Goal: Transaction & Acquisition: Purchase product/service

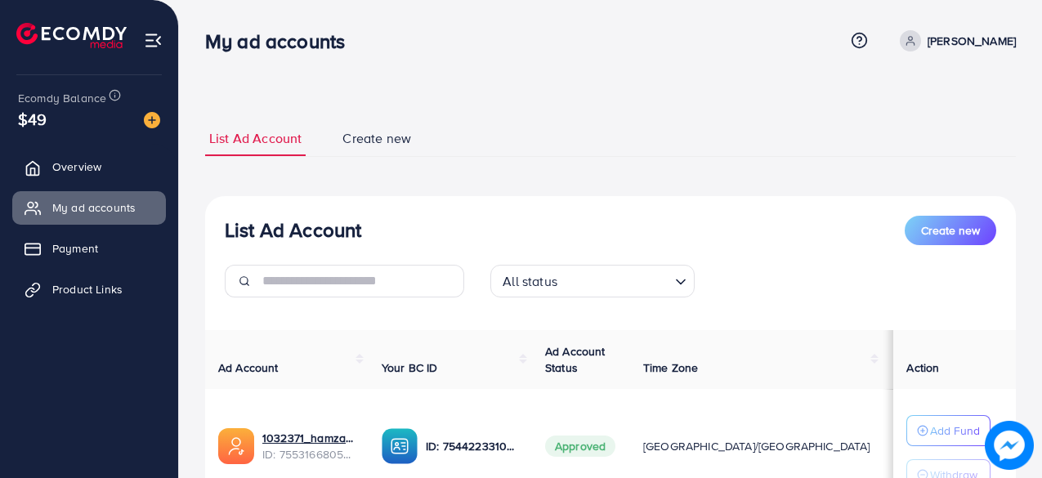
scroll to position [256, 0]
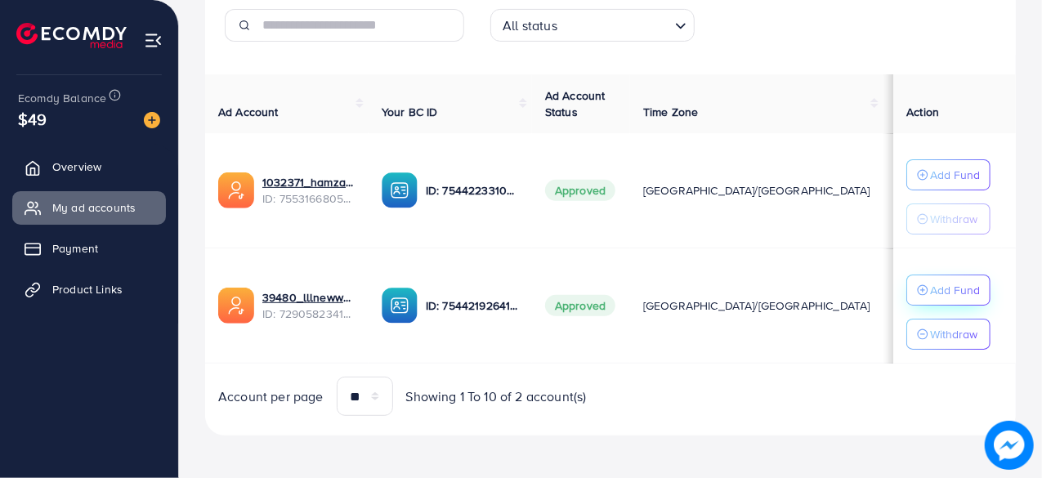
click at [945, 289] on p "Add Fund" at bounding box center [955, 290] width 50 height 20
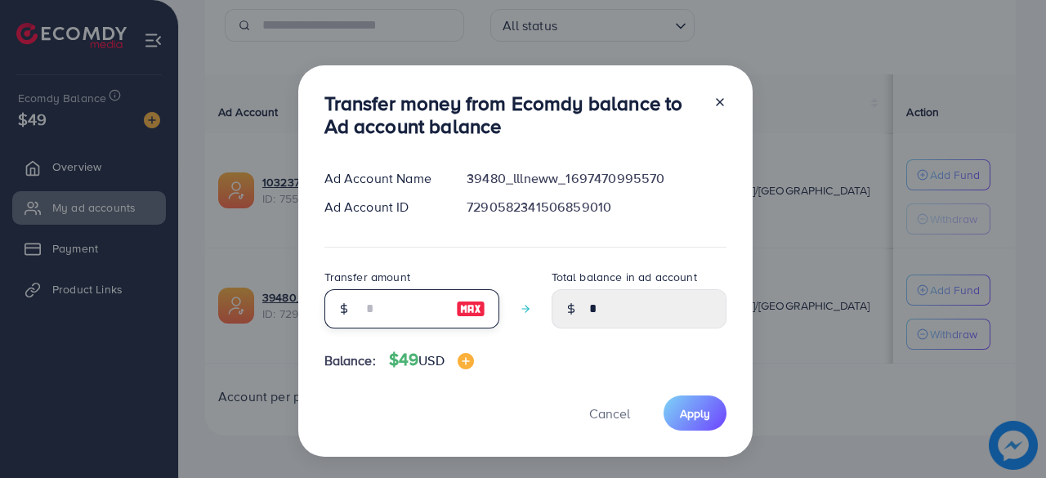
click at [395, 307] on input "number" at bounding box center [403, 308] width 82 height 39
type input "*"
type input "****"
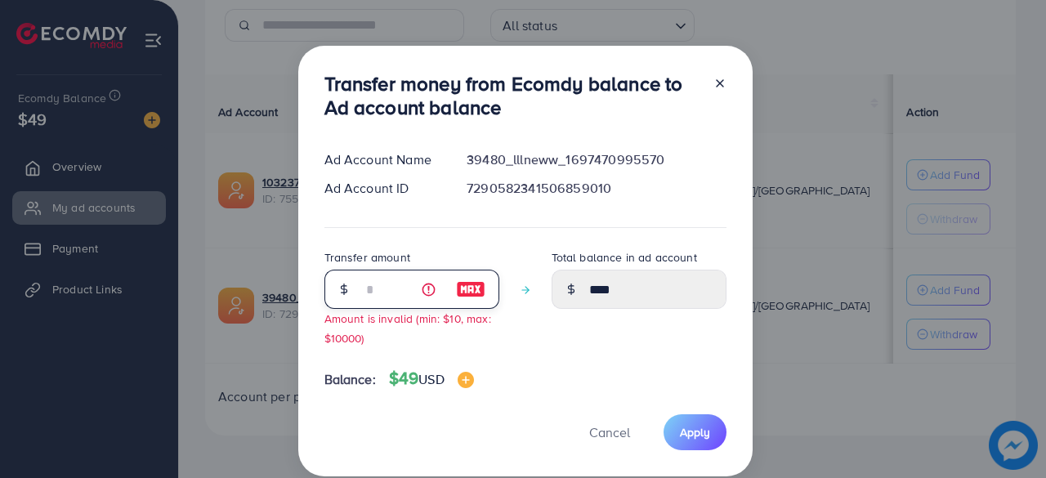
type input "**"
type input "*****"
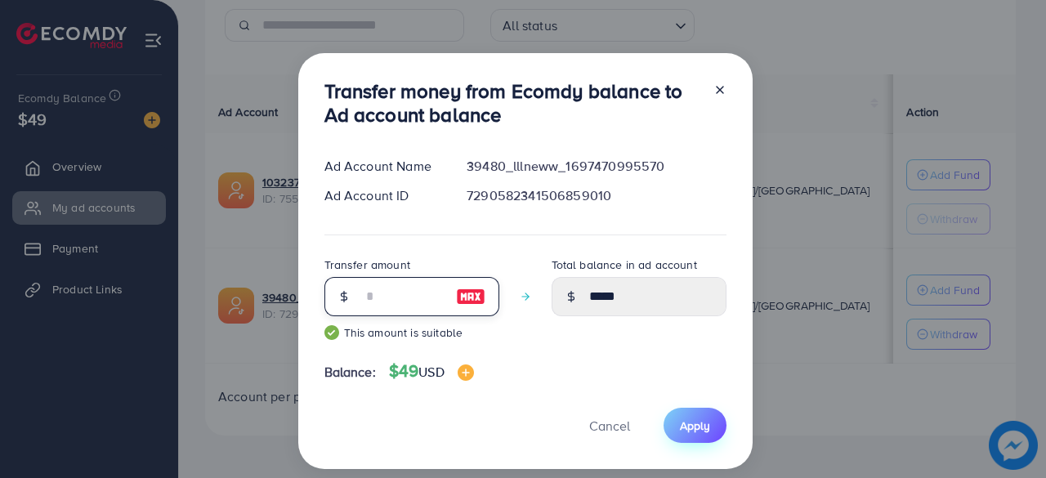
type input "**"
click at [698, 420] on span "Apply" at bounding box center [695, 426] width 30 height 16
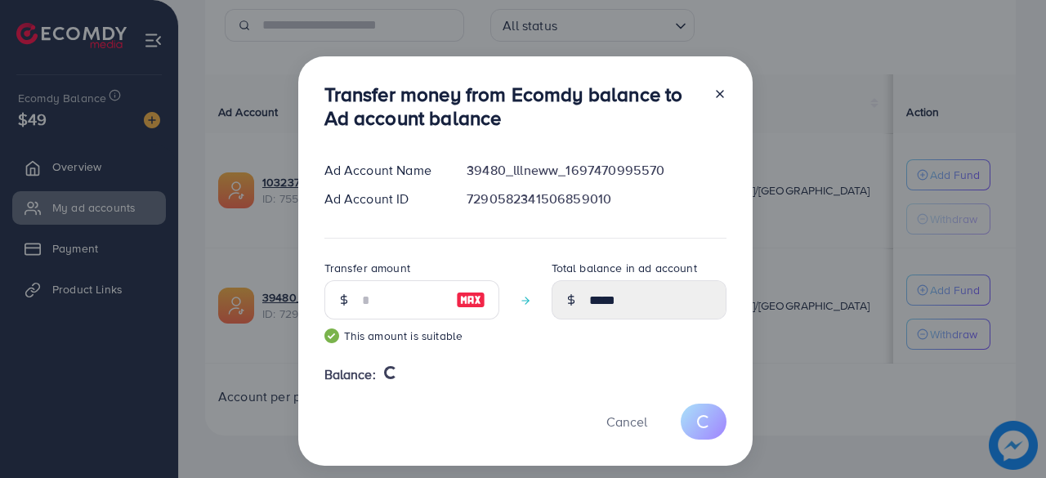
type input "*"
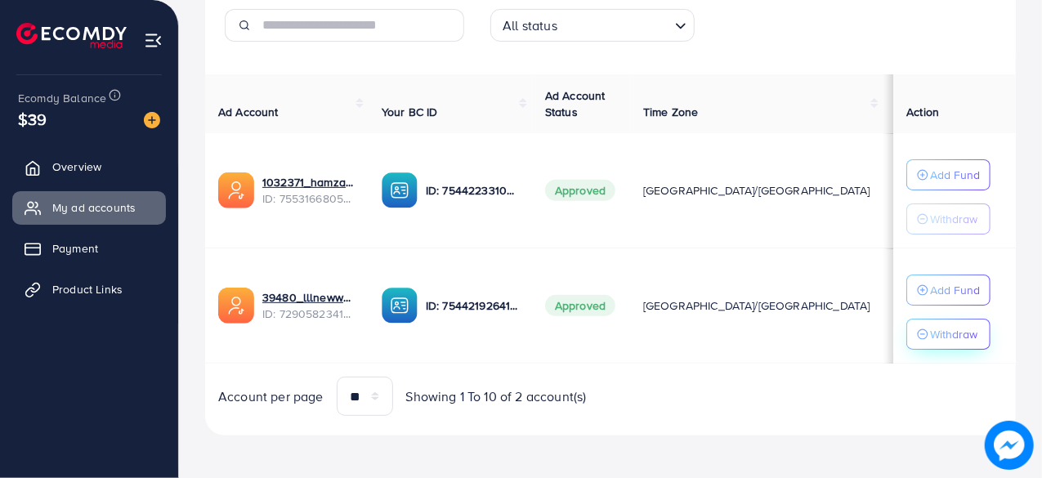
click at [946, 333] on p "Withdraw" at bounding box center [953, 334] width 47 height 20
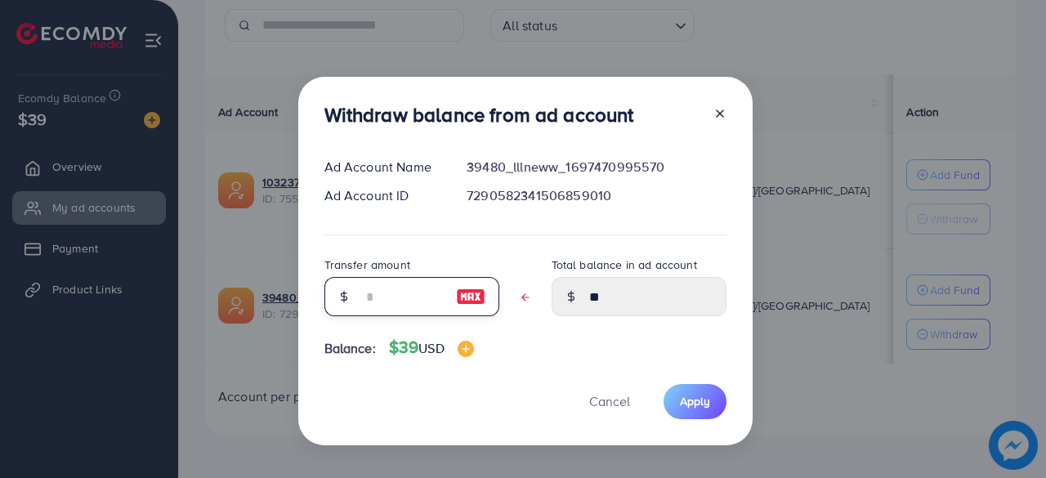
click at [384, 312] on input "text" at bounding box center [403, 296] width 82 height 39
type input "*"
type input "****"
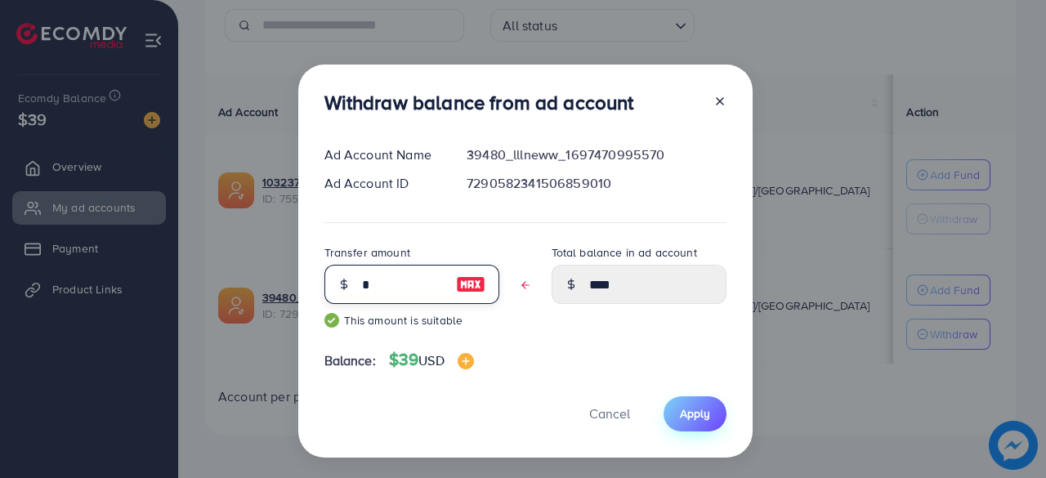
type input "*"
click at [691, 416] on span "Apply" at bounding box center [695, 413] width 30 height 16
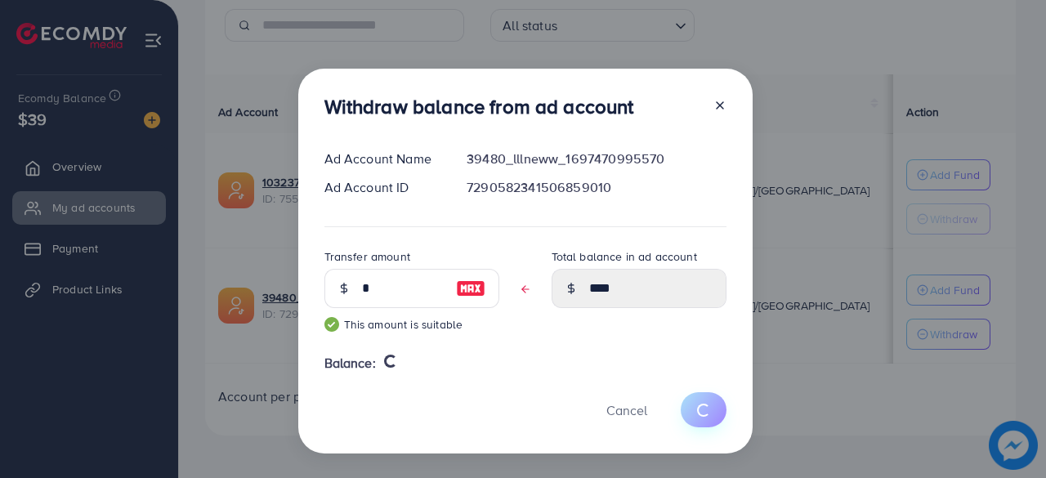
type input "**"
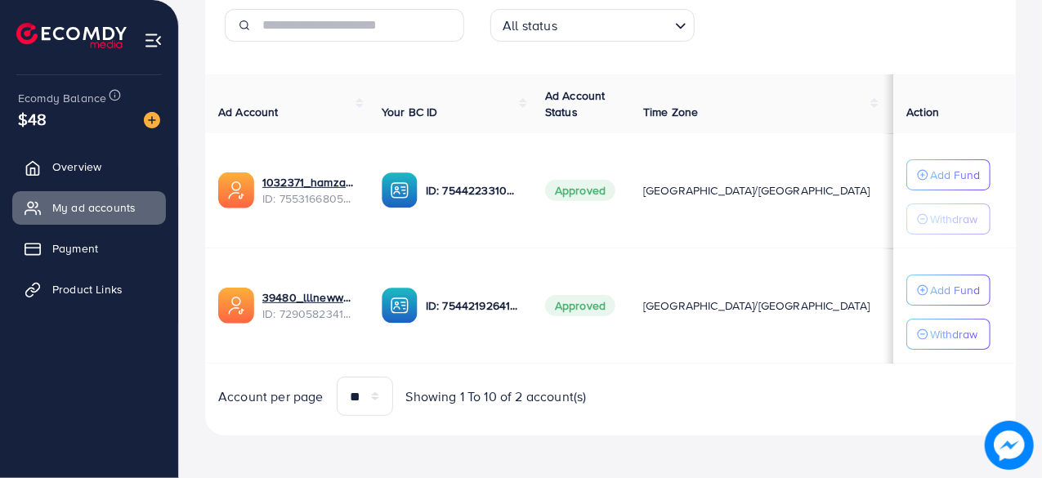
scroll to position [0, 0]
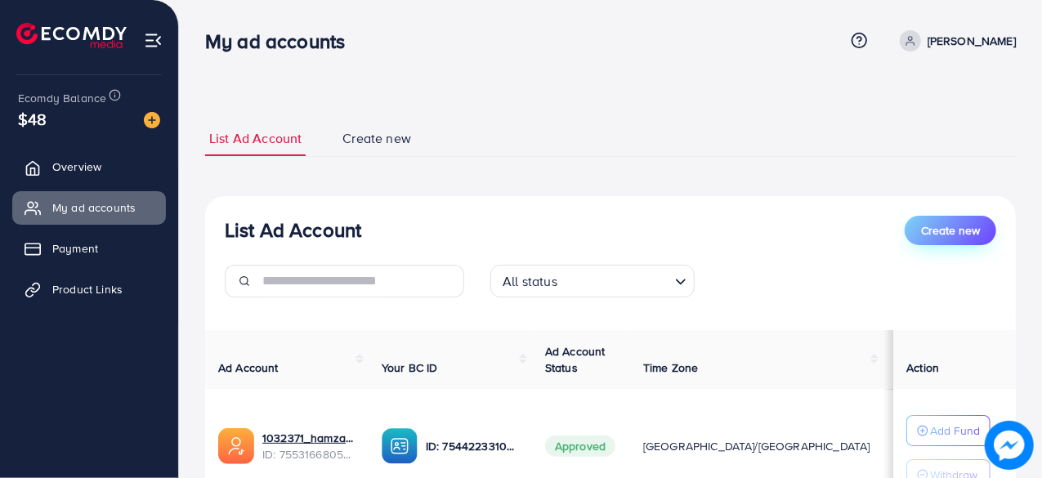
click at [928, 228] on span "Create new" at bounding box center [950, 230] width 59 height 16
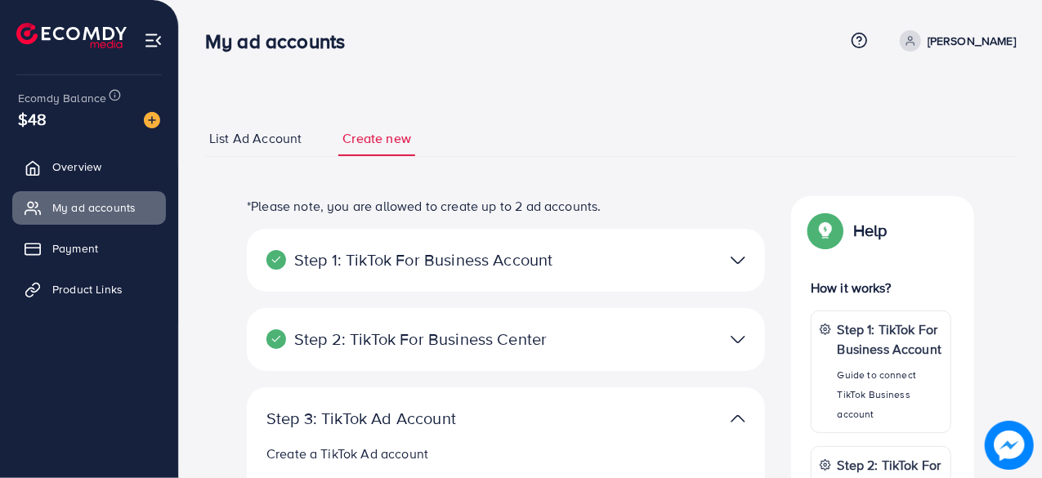
click at [633, 127] on ul "List Ad Account Create new" at bounding box center [610, 139] width 811 height 36
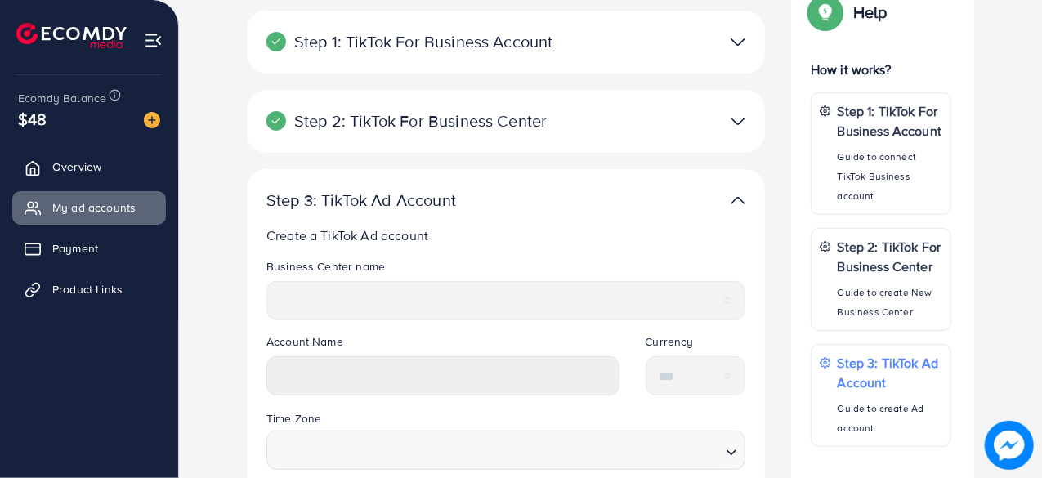
scroll to position [221, 0]
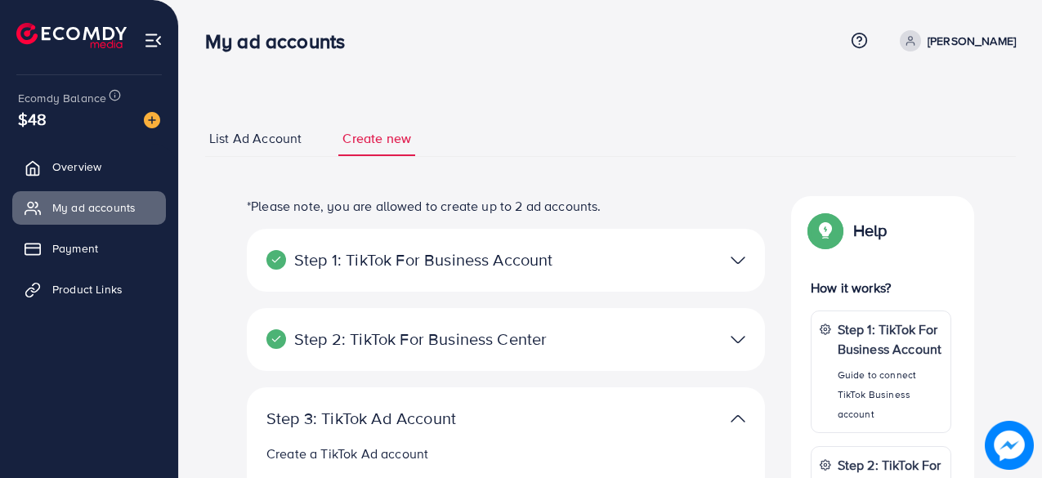
select select
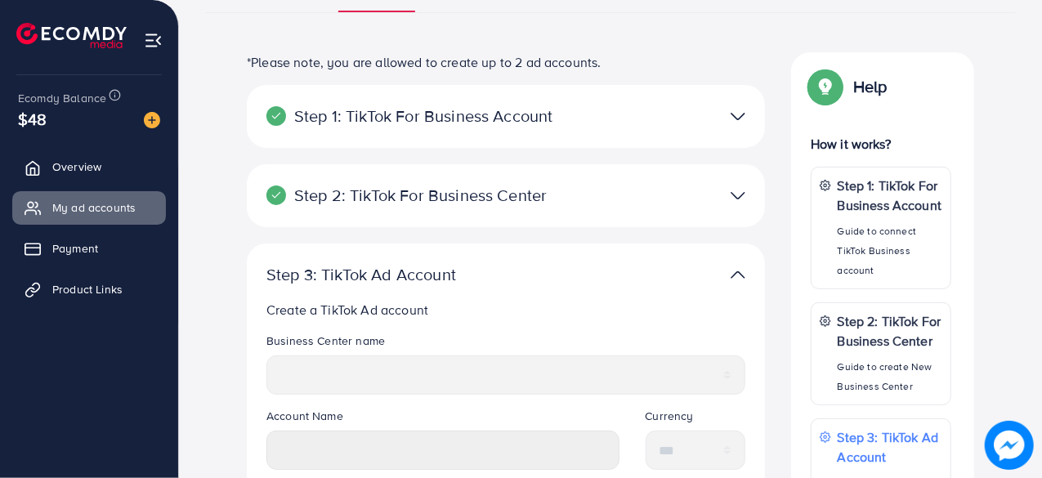
click at [738, 198] on img at bounding box center [737, 196] width 15 height 24
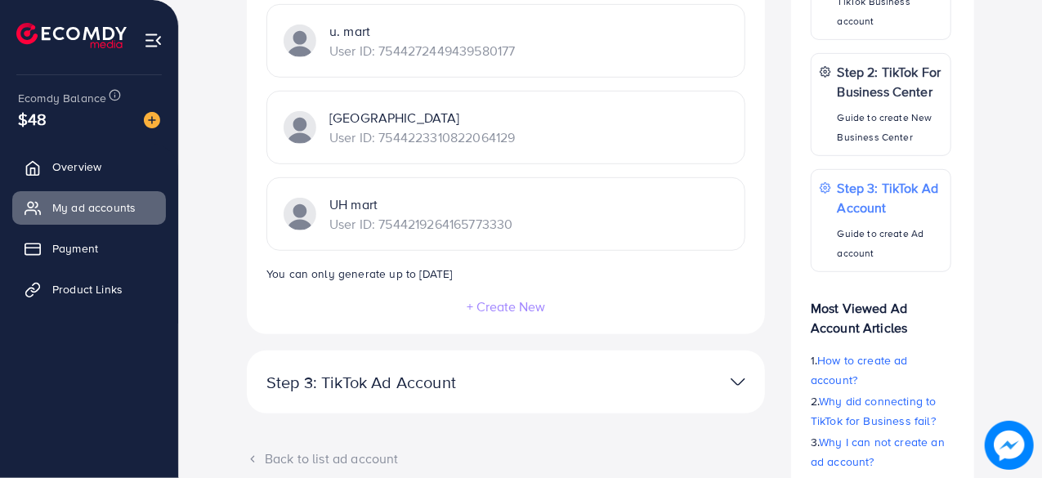
scroll to position [394, 0]
click at [727, 378] on div at bounding box center [674, 381] width 168 height 24
click at [735, 377] on img at bounding box center [737, 381] width 15 height 24
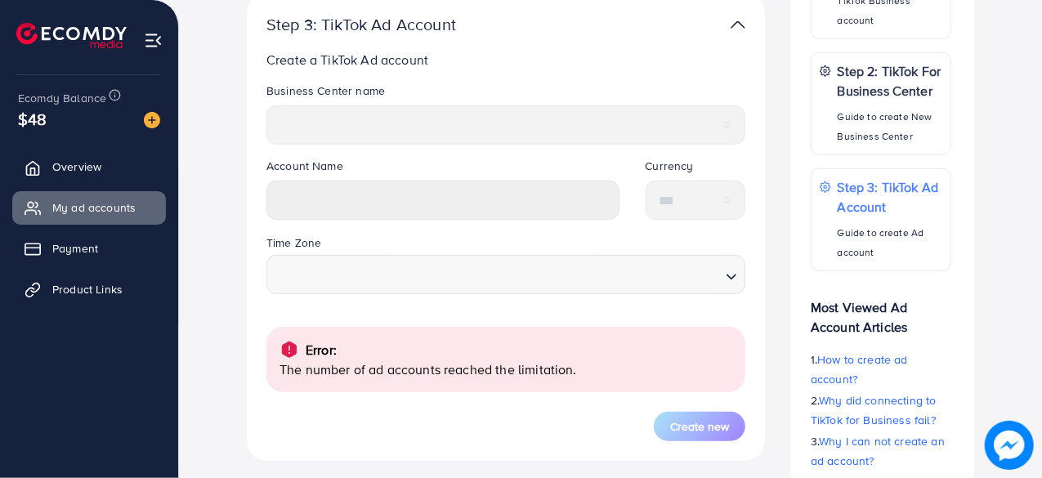
scroll to position [393, 0]
click at [735, 377] on div "Error: The number of ad accounts reached the limitation." at bounding box center [505, 360] width 479 height 65
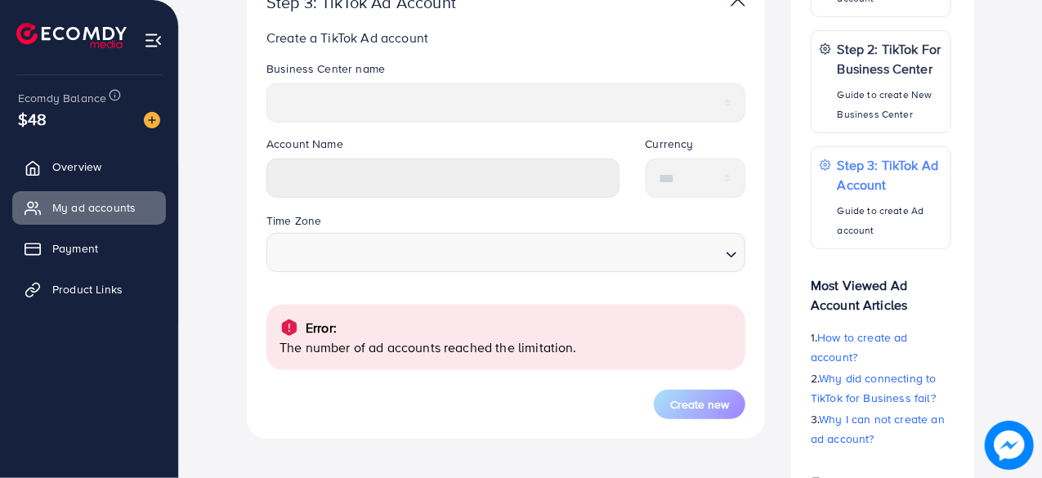
click at [212, 93] on div "**********" at bounding box center [610, 165] width 837 height 771
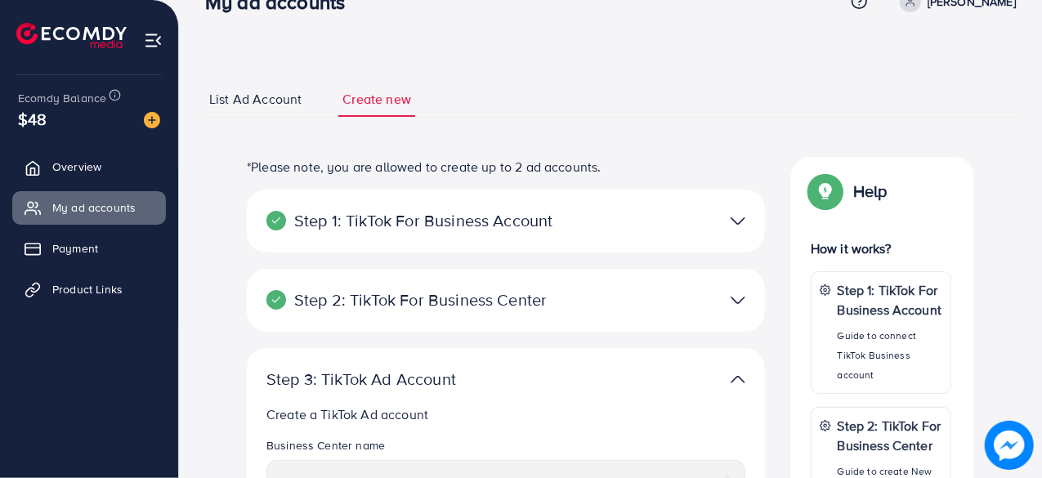
scroll to position [0, 0]
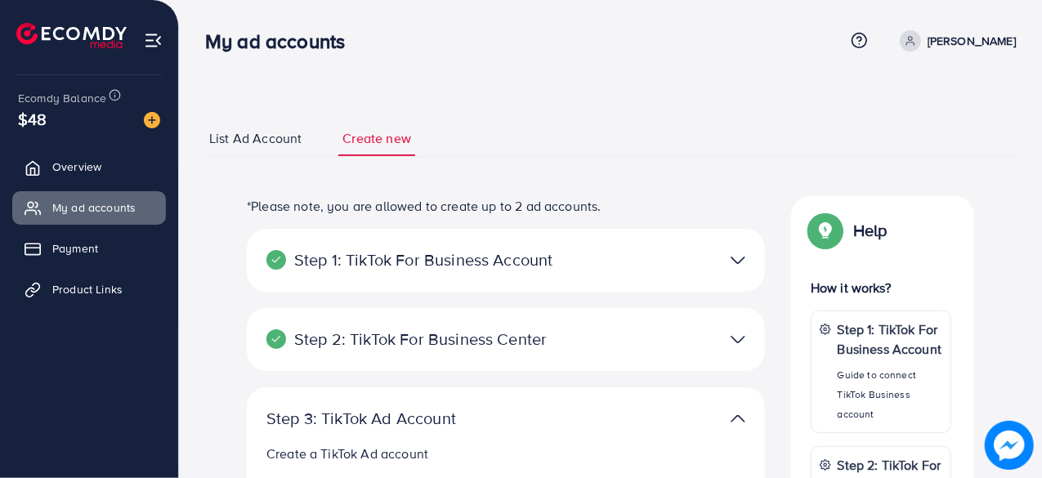
click at [493, 125] on ul "List Ad Account Create new" at bounding box center [610, 139] width 811 height 36
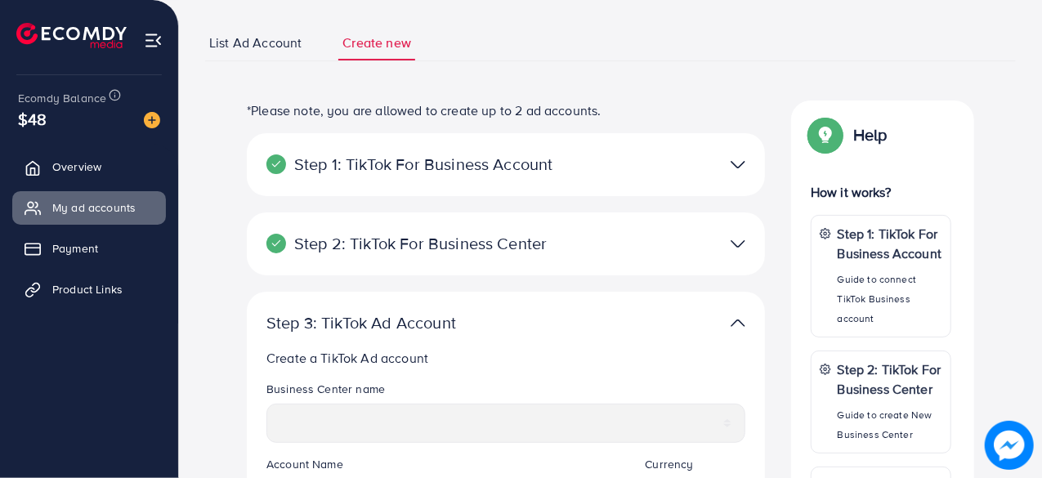
scroll to position [96, 0]
click at [508, 166] on p "Step 1: TikTok For Business Account" at bounding box center [421, 164] width 310 height 20
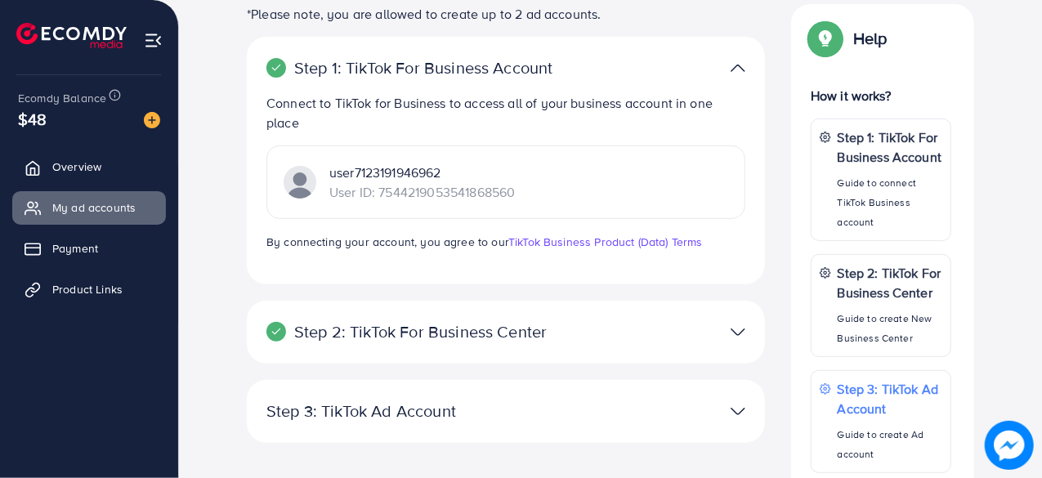
scroll to position [233, 0]
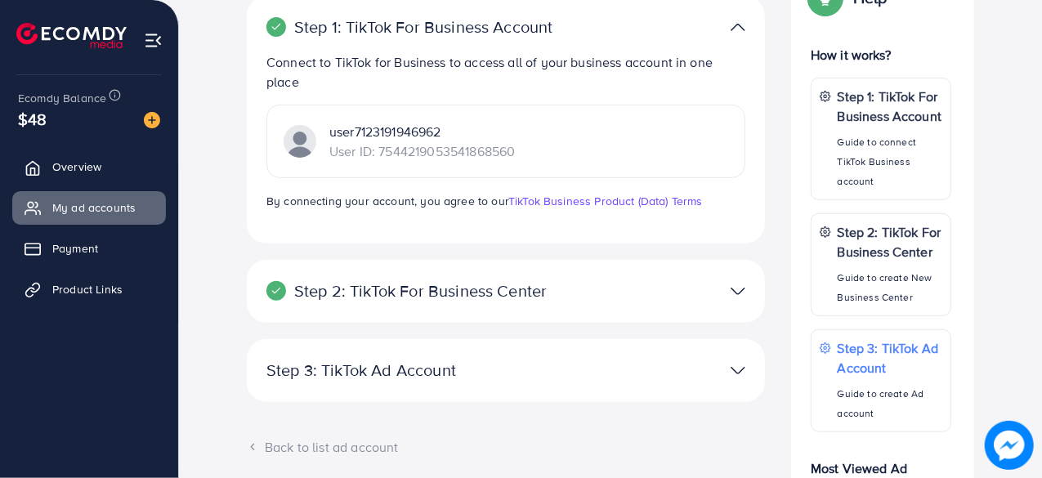
click at [481, 299] on p "Step 2: TikTok For Business Center" at bounding box center [421, 291] width 310 height 20
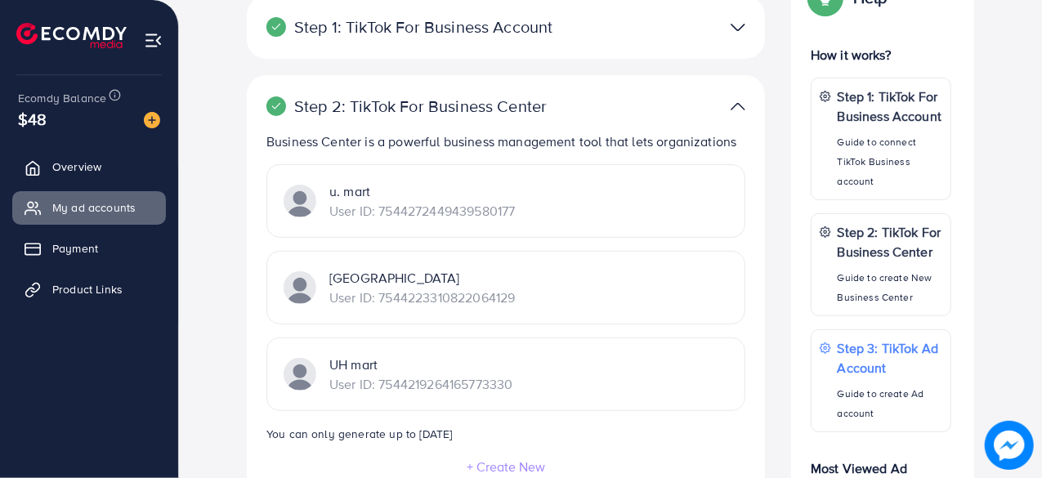
click at [467, 374] on p "User ID: 7544219264165773330" at bounding box center [420, 384] width 183 height 20
click at [560, 365] on div "UH mart User ID: 7544219264165773330" at bounding box center [505, 374] width 479 height 74
click at [310, 366] on img at bounding box center [300, 374] width 33 height 33
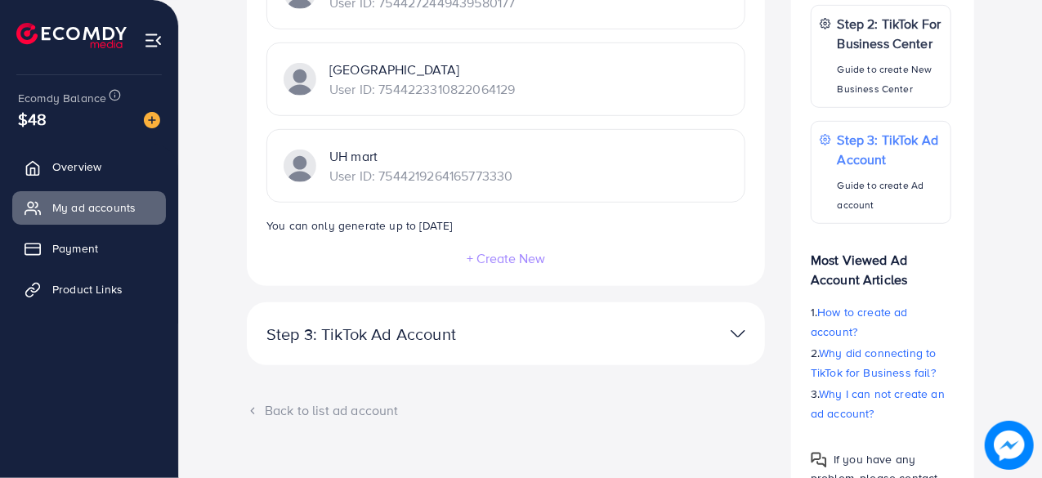
scroll to position [442, 0]
click at [508, 326] on p "Step 3: TikTok Ad Account" at bounding box center [421, 334] width 310 height 20
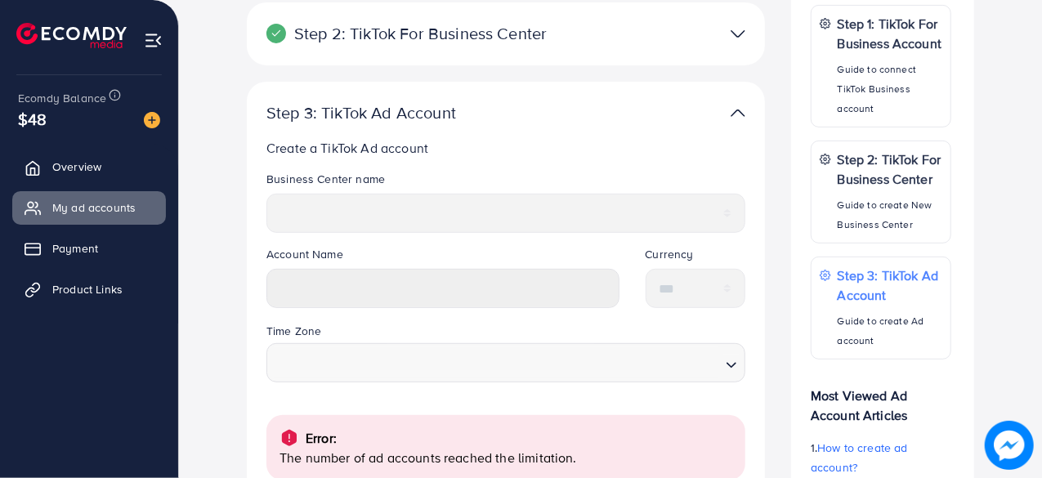
scroll to position [310, 0]
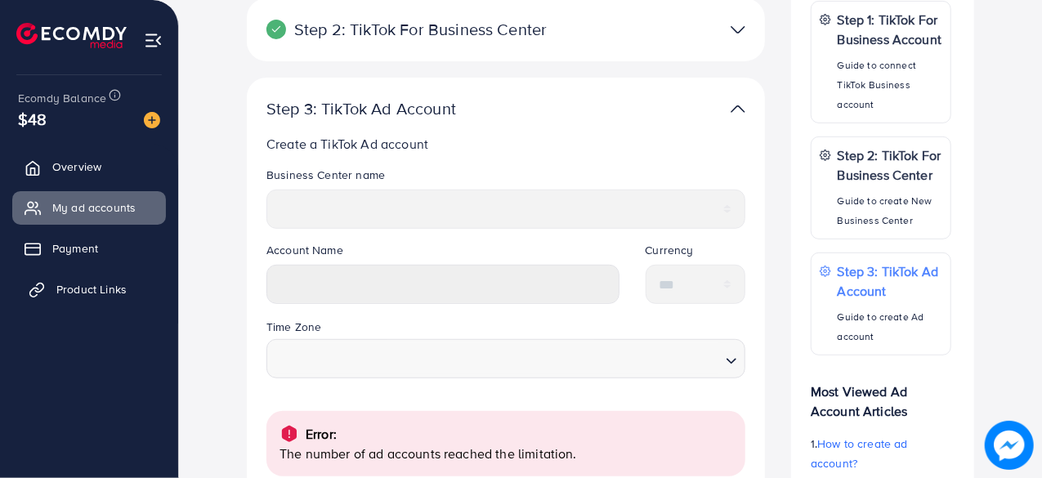
click at [124, 287] on span "Product Links" at bounding box center [91, 289] width 70 height 16
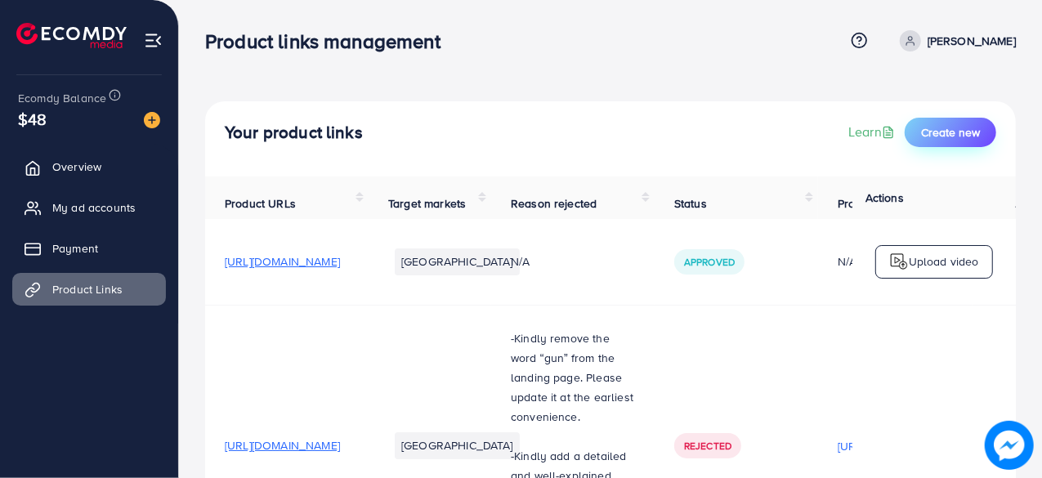
click at [966, 118] on button "Create new" at bounding box center [950, 132] width 92 height 29
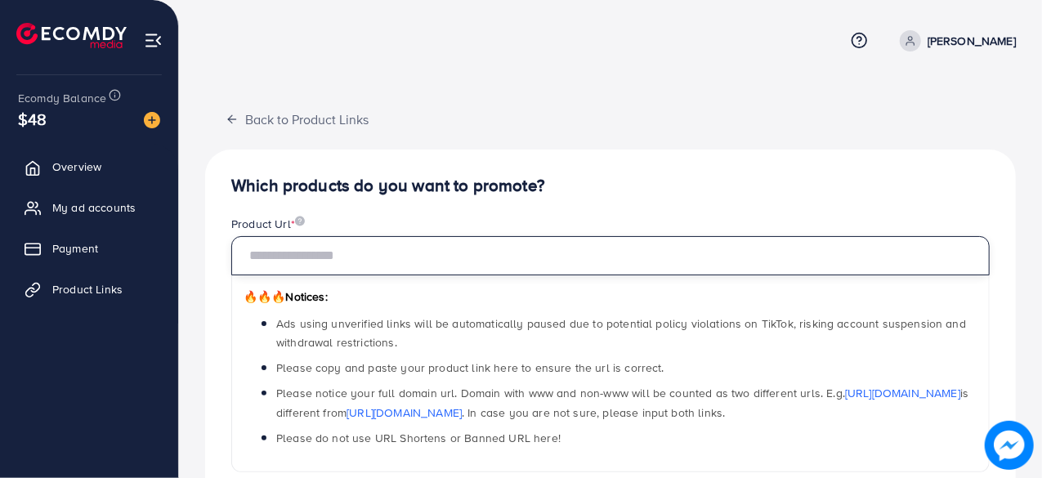
click at [322, 248] on input "text" at bounding box center [610, 255] width 758 height 39
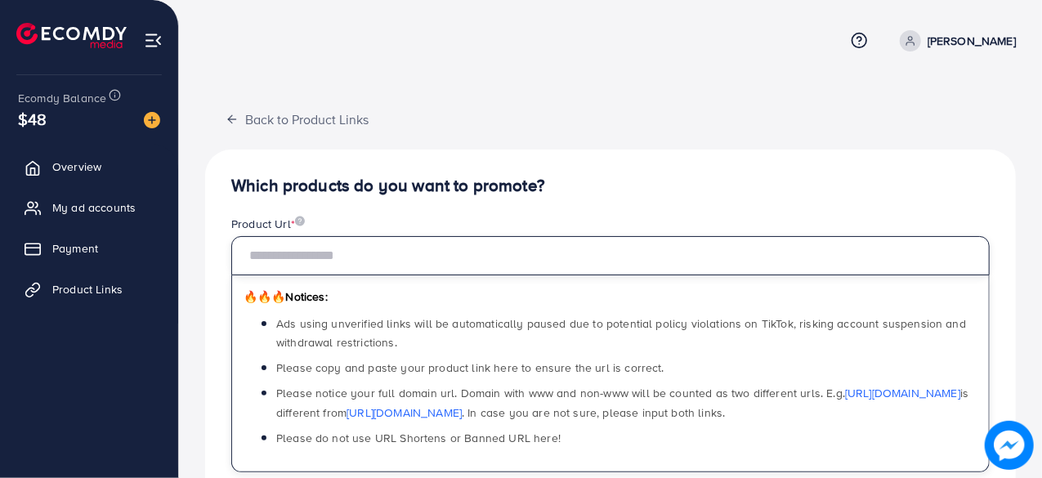
paste input "**********"
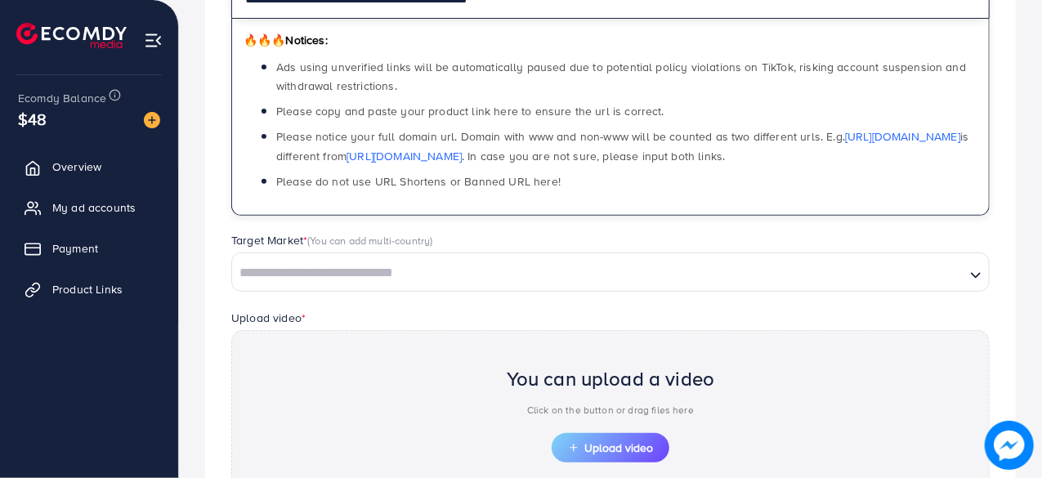
scroll to position [257, 0]
type input "**********"
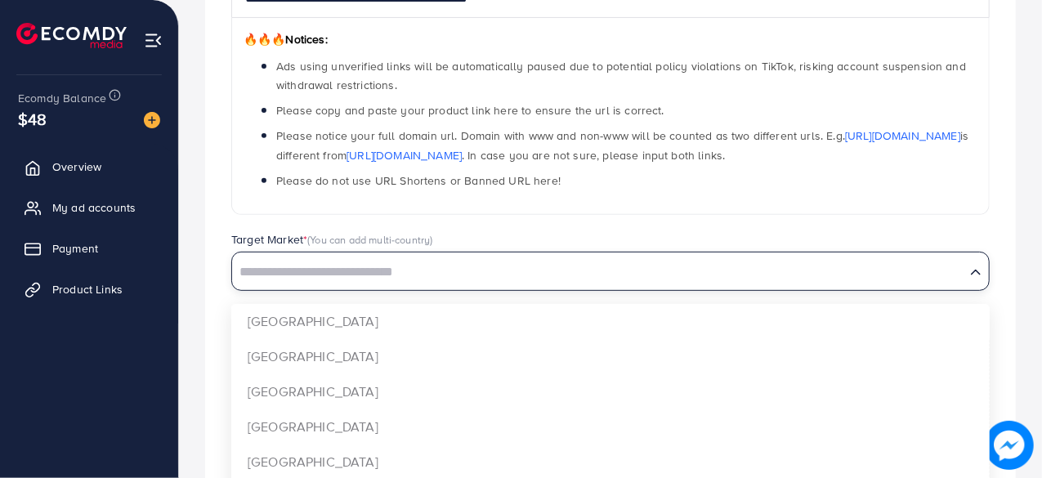
click at [549, 275] on input "Search for option" at bounding box center [599, 272] width 730 height 25
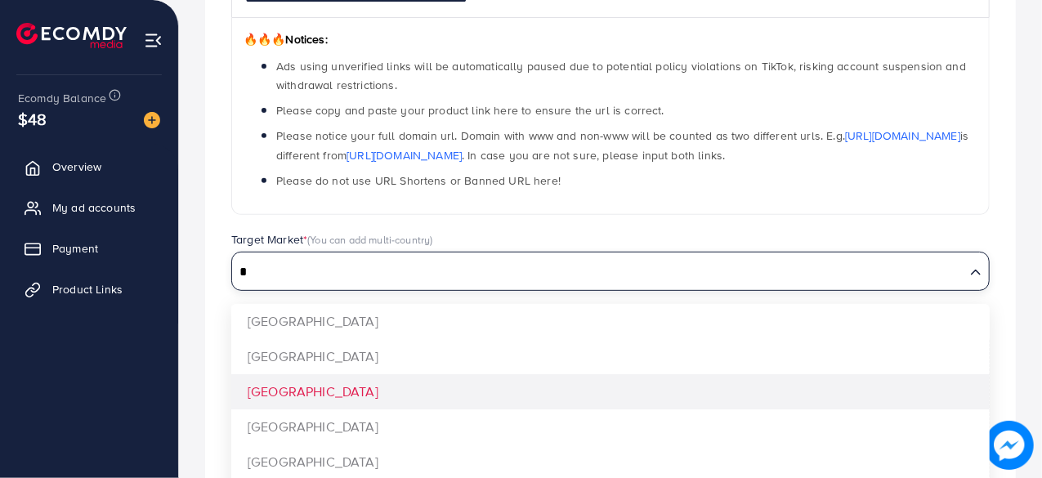
type input "*"
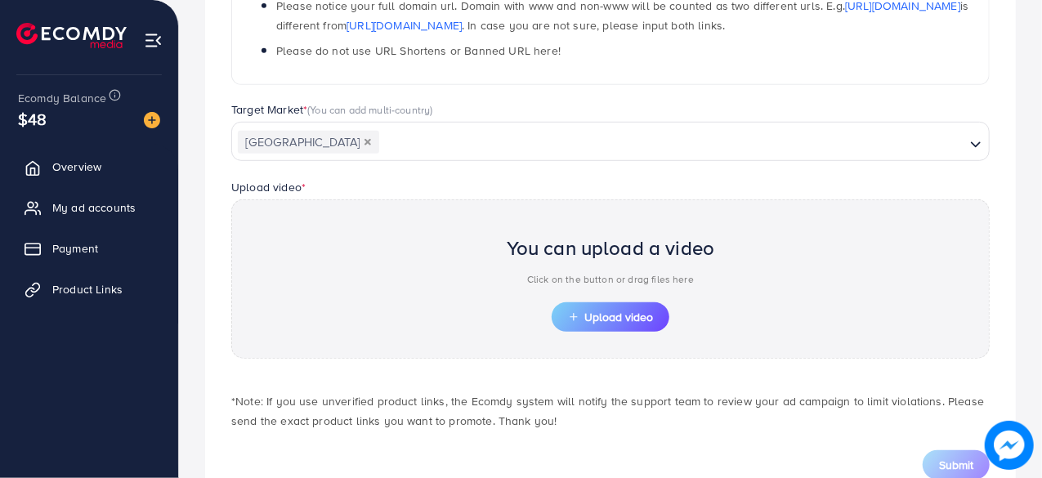
scroll to position [388, 0]
click at [631, 322] on button "Upload video" at bounding box center [611, 315] width 118 height 29
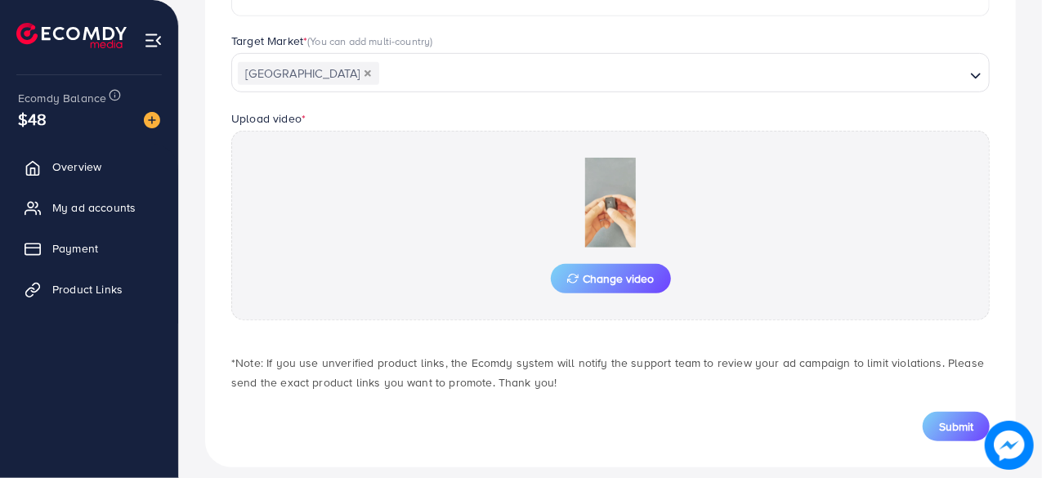
scroll to position [469, 0]
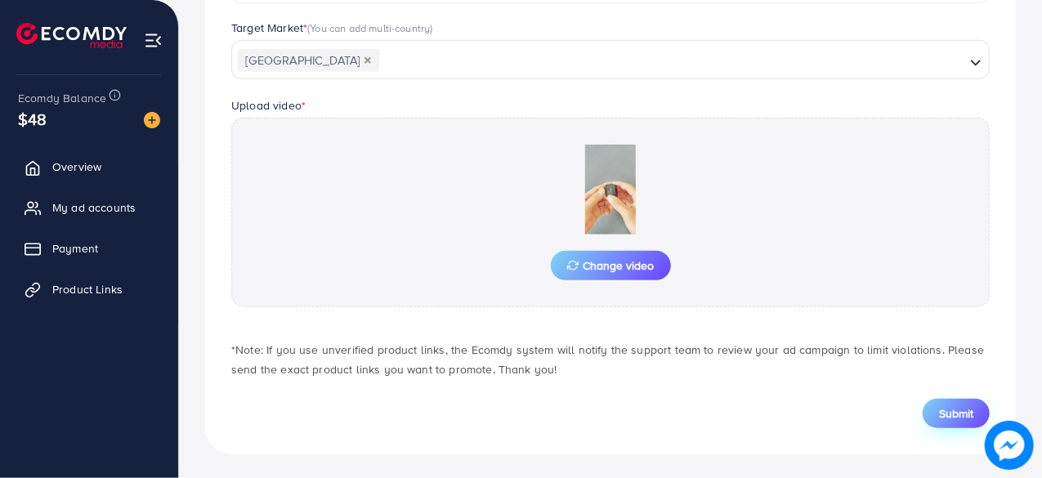
click at [948, 411] on span "Submit" at bounding box center [956, 413] width 34 height 16
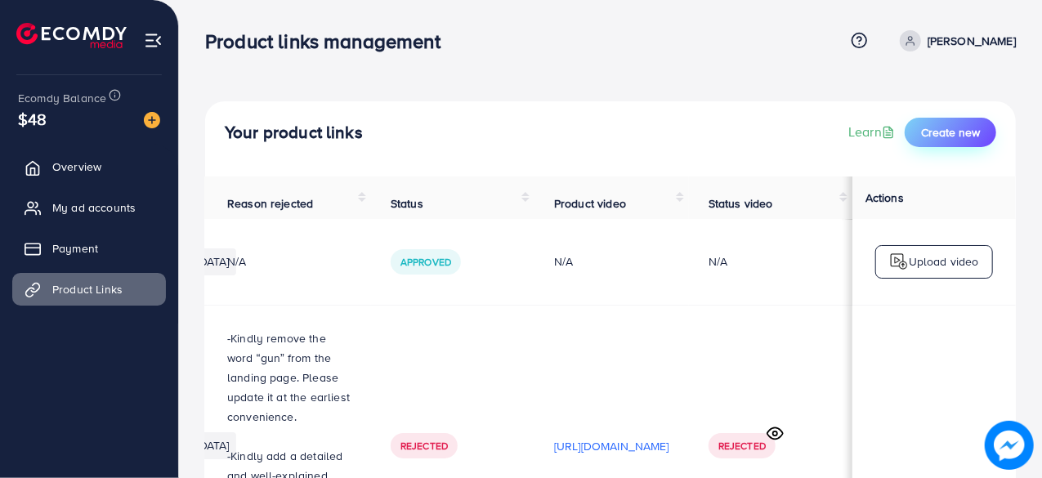
click at [957, 124] on span "Create new" at bounding box center [950, 132] width 59 height 16
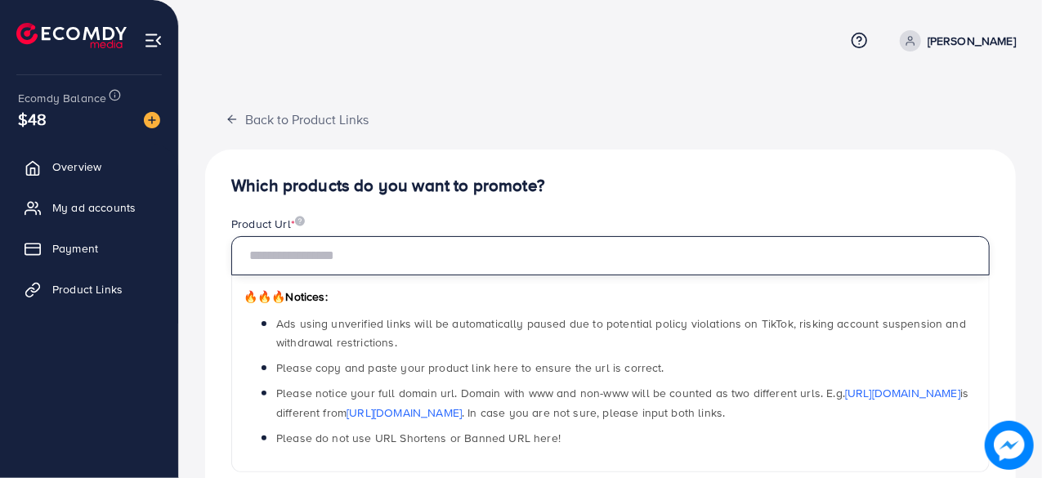
click at [349, 257] on input "text" at bounding box center [610, 255] width 758 height 39
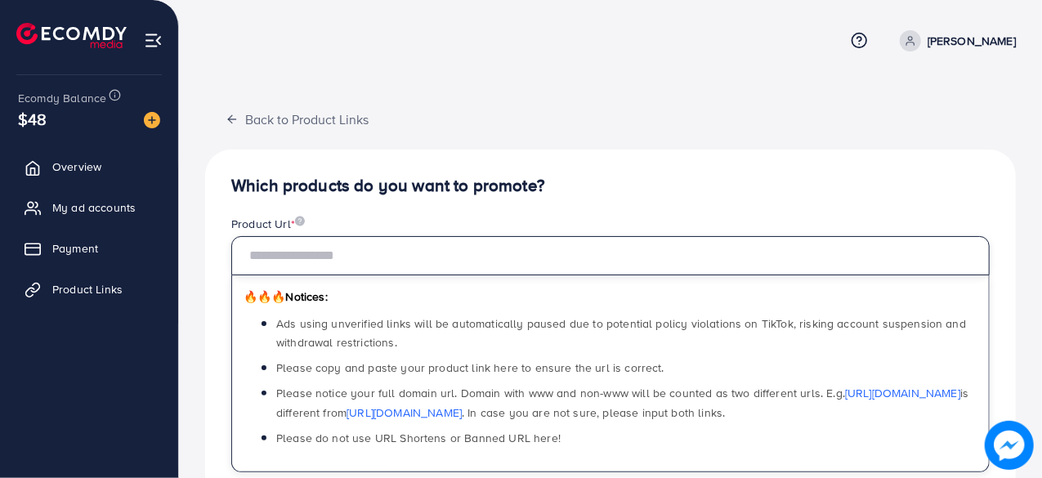
paste input "**********"
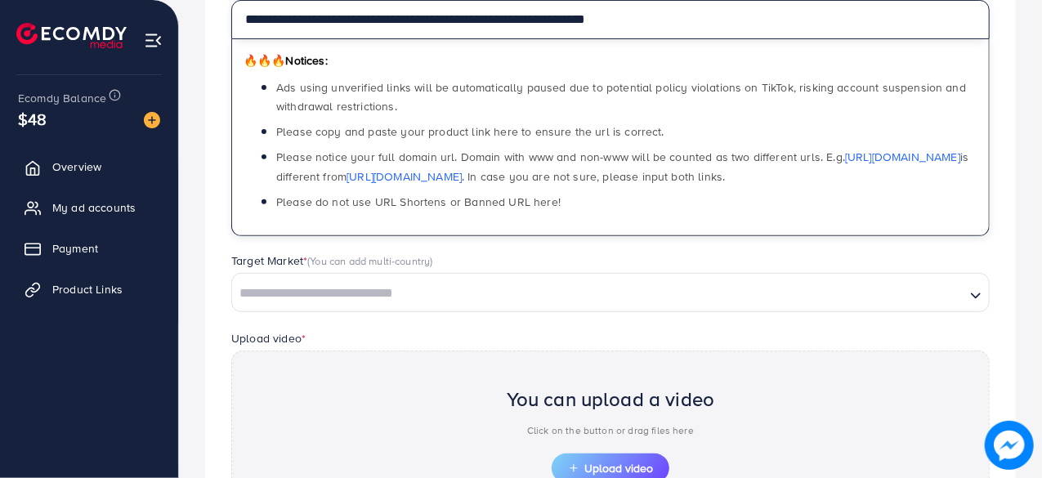
scroll to position [237, 0]
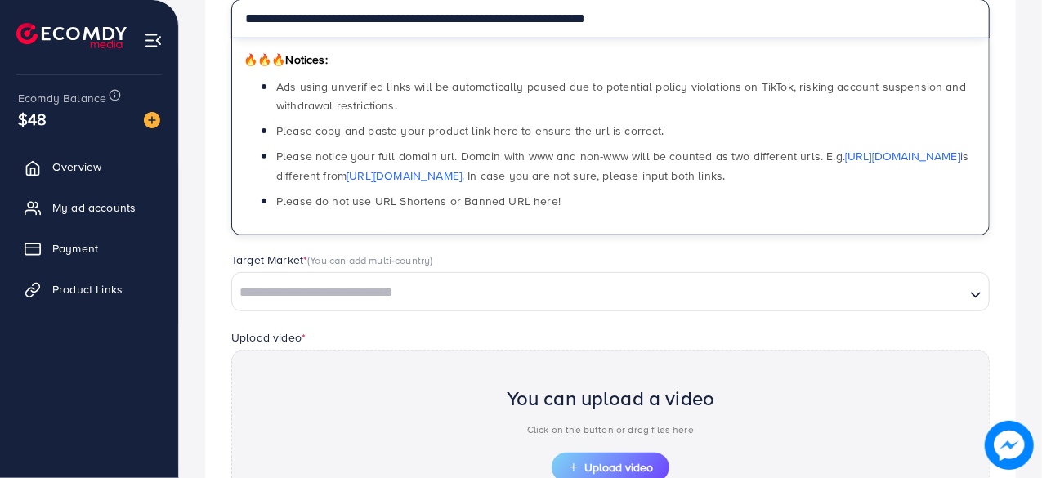
type input "**********"
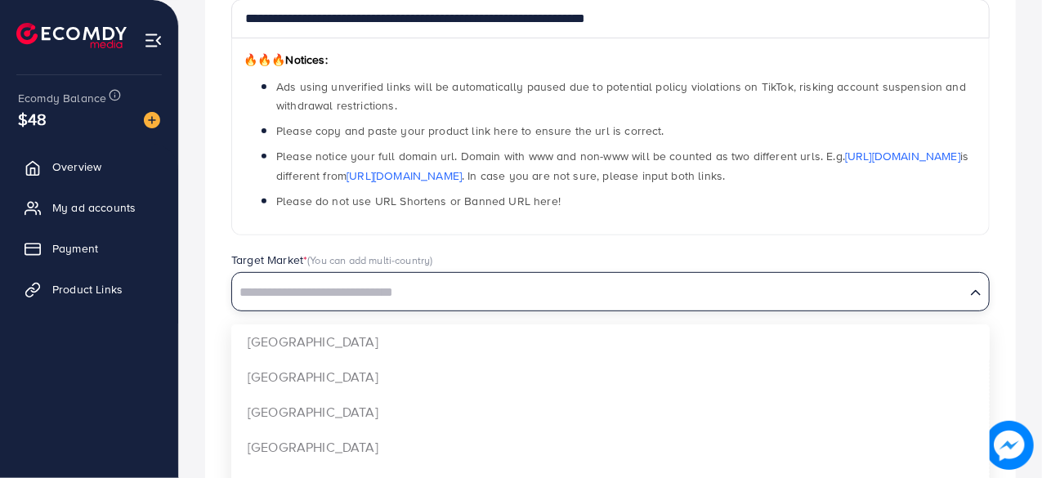
click at [377, 277] on div "Search for option" at bounding box center [598, 291] width 733 height 29
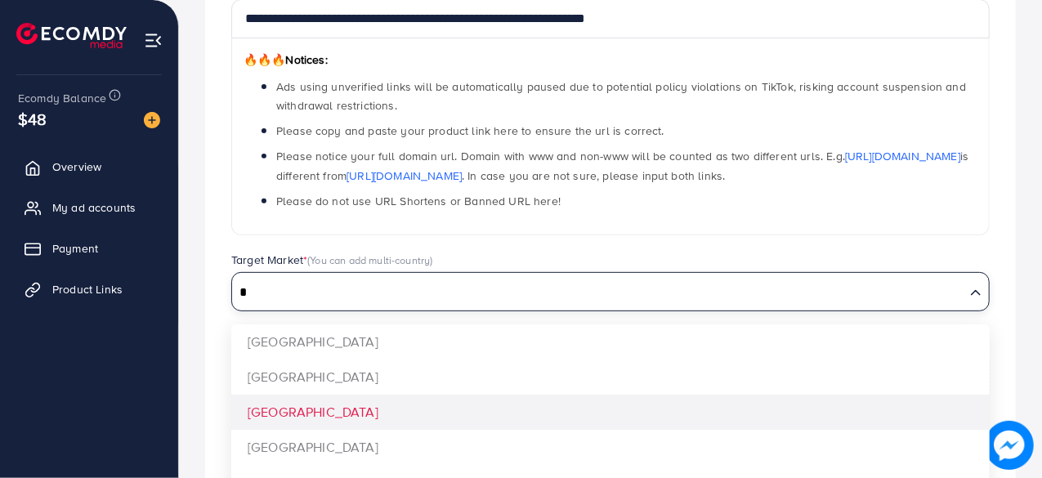
type input "*"
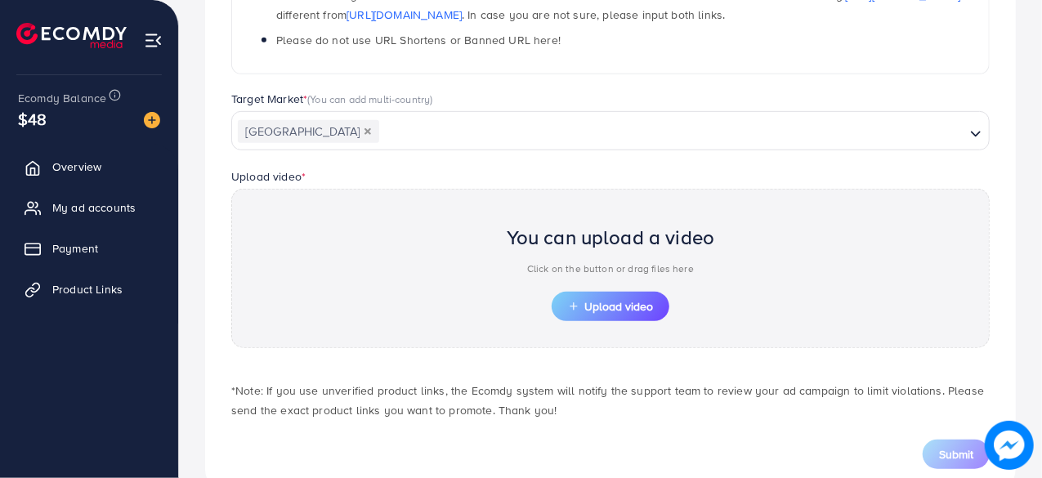
scroll to position [438, 0]
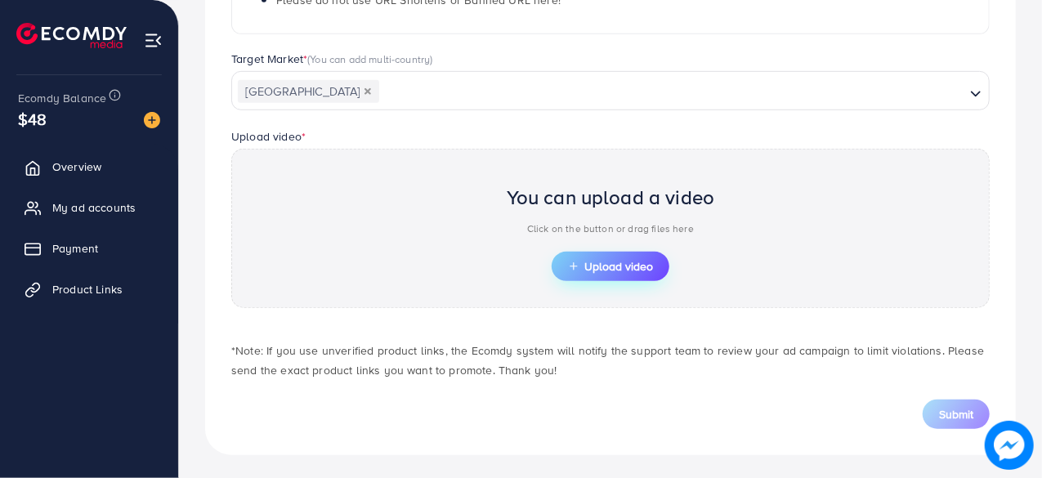
click at [590, 261] on span "Upload video" at bounding box center [610, 266] width 85 height 11
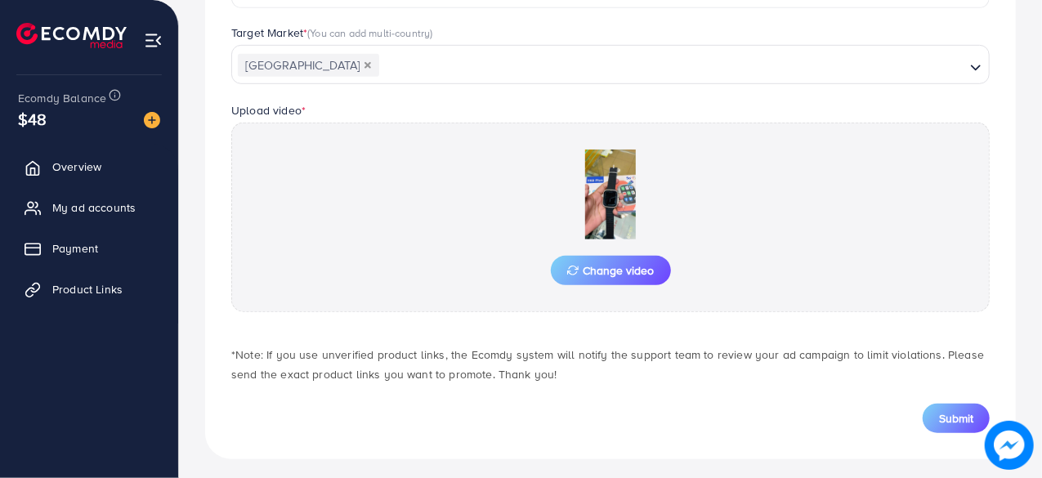
scroll to position [464, 0]
click at [928, 412] on button "Submit" at bounding box center [955, 418] width 67 height 29
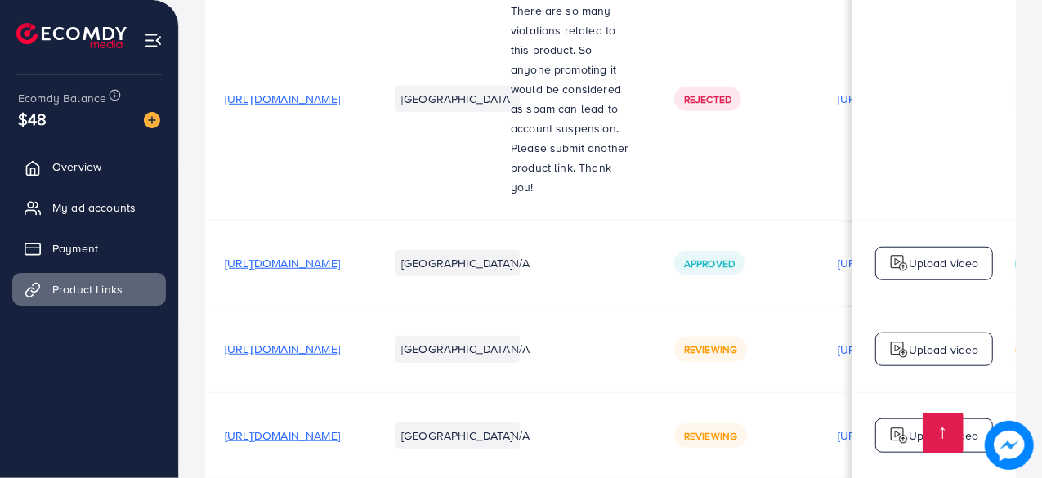
scroll to position [842, 0]
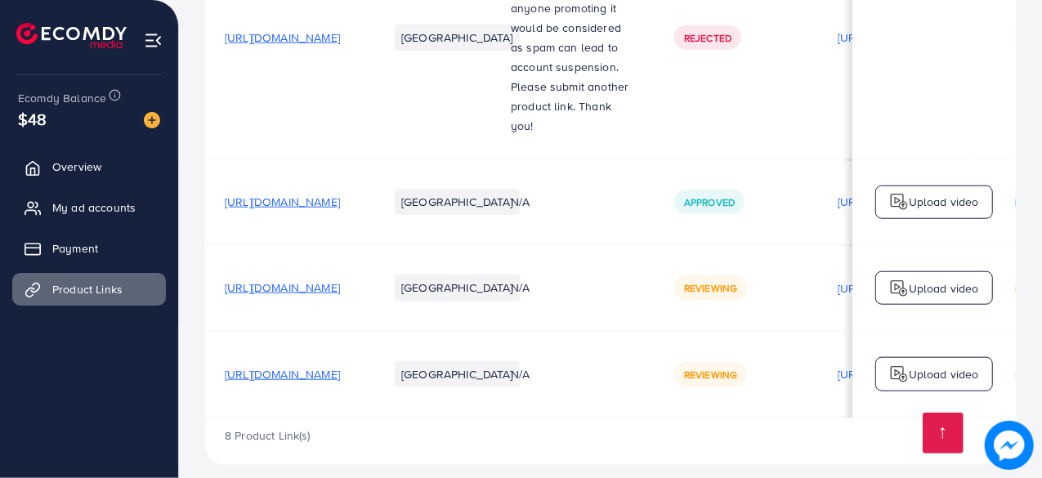
click at [340, 366] on span "[URL][DOMAIN_NAME]" at bounding box center [282, 374] width 115 height 16
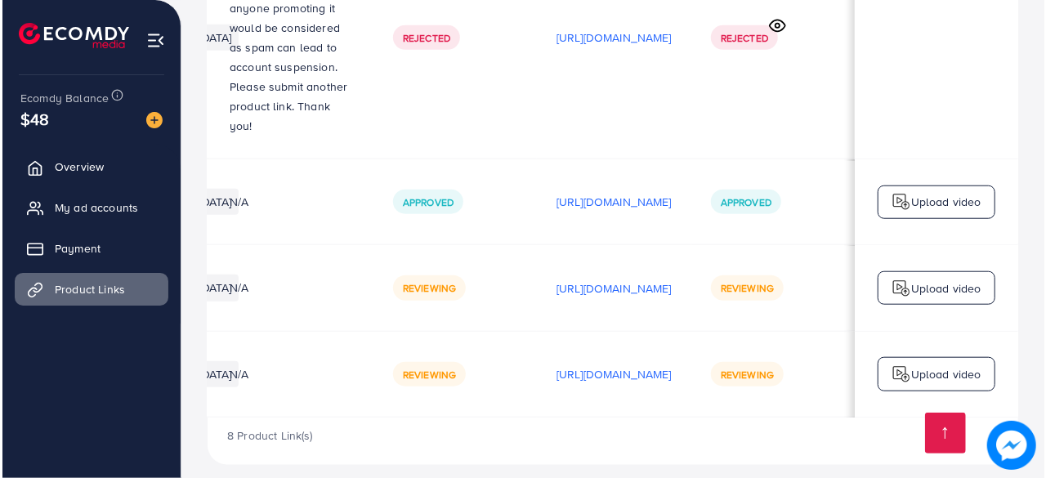
scroll to position [0, 325]
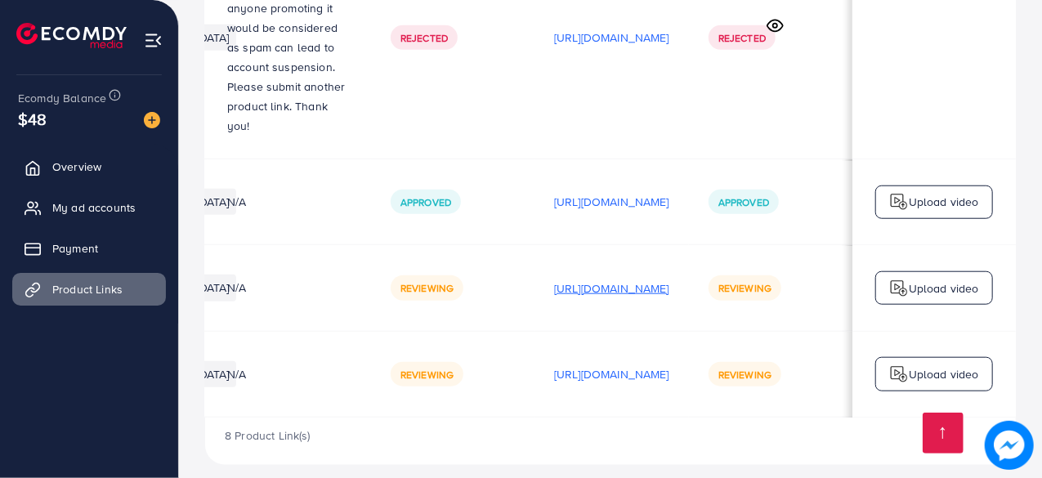
click at [669, 279] on p "[URL][DOMAIN_NAME]" at bounding box center [611, 289] width 115 height 20
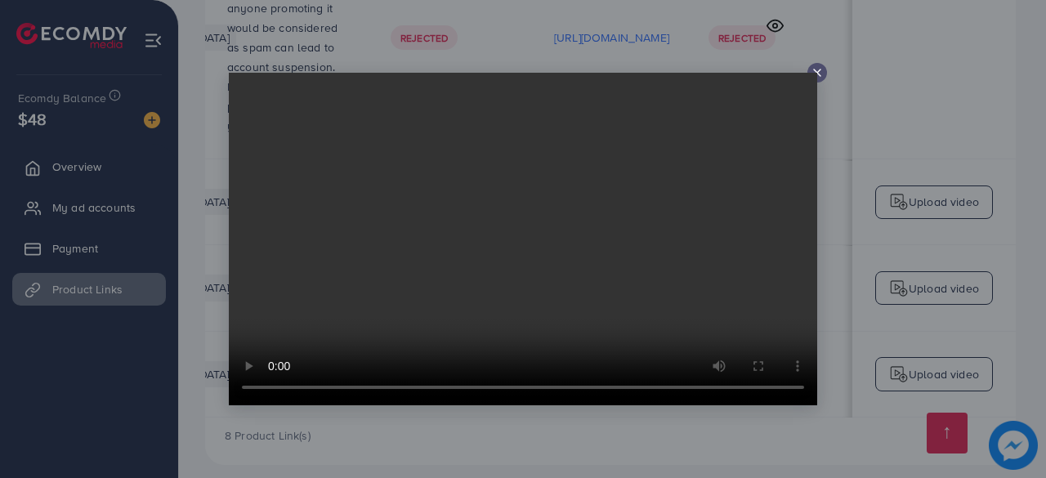
click at [811, 74] on video at bounding box center [523, 239] width 588 height 333
click at [809, 70] on div at bounding box center [817, 73] width 20 height 20
